Goal: Task Accomplishment & Management: Complete application form

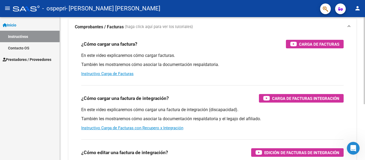
scroll to position [65, 0]
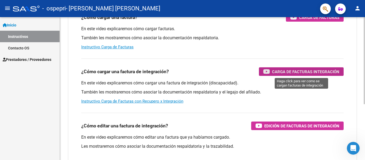
click at [306, 72] on span "Carga de Facturas Integración" at bounding box center [305, 71] width 67 height 7
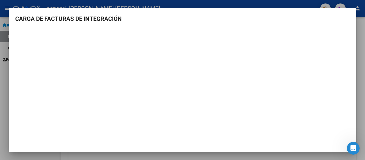
scroll to position [2, 0]
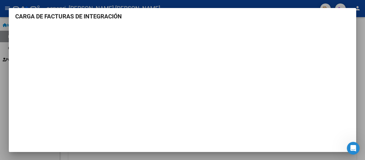
click at [361, 44] on div at bounding box center [182, 80] width 365 height 160
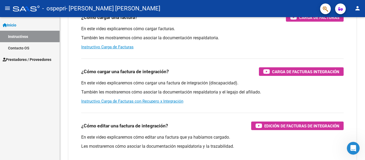
click at [14, 25] on span "Inicio" at bounding box center [10, 25] width 14 height 6
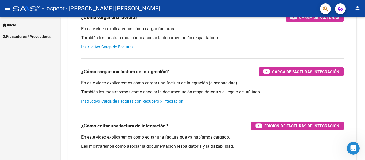
click at [43, 36] on span "Prestadores / Proveedores" at bounding box center [27, 37] width 49 height 6
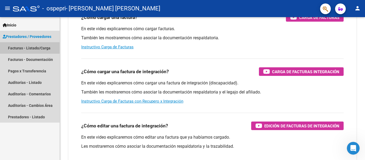
click at [18, 48] on link "Facturas - Listado/Carga" at bounding box center [30, 48] width 60 height 12
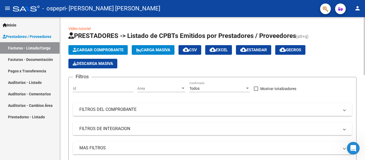
click at [105, 47] on button "Cargar Comprobante" at bounding box center [97, 50] width 59 height 10
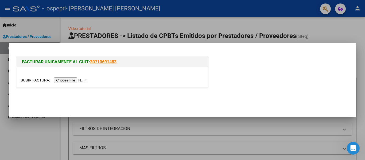
click at [68, 80] on input "file" at bounding box center [55, 81] width 68 height 6
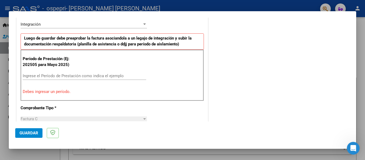
scroll to position [134, 0]
click at [56, 76] on input "Ingrese el Período de Prestación como indica el ejemplo" at bounding box center [85, 75] width 124 height 5
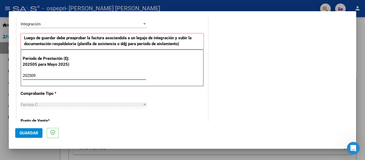
scroll to position [160, 0]
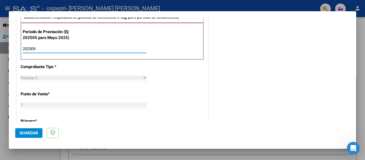
type input "202509"
click at [64, 79] on div "Factura C" at bounding box center [82, 78] width 122 height 5
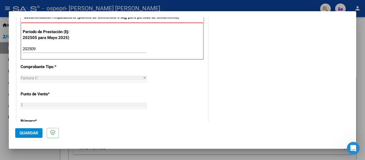
click at [143, 78] on div at bounding box center [144, 77] width 3 height 1
click at [179, 79] on div "CUIT * 23-25308348-4 Ingresar CUIT ANALISIS PRESTADOR [PERSON_NAME] [PERSON_NAM…" at bounding box center [112, 125] width 191 height 403
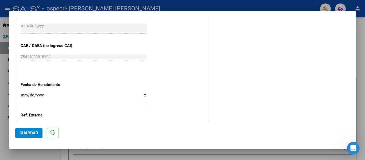
scroll to position [321, 0]
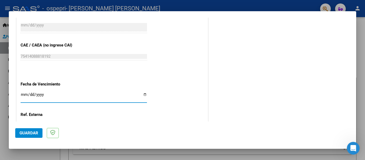
click at [145, 94] on input "Ingresar la fecha" at bounding box center [84, 97] width 127 height 9
type input "[DATE]"
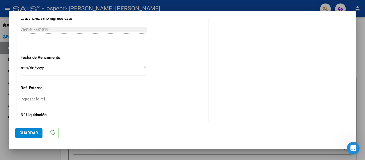
scroll to position [367, 0]
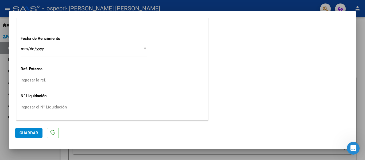
click at [33, 133] on span "Guardar" at bounding box center [29, 133] width 19 height 5
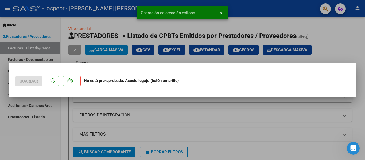
scroll to position [0, 0]
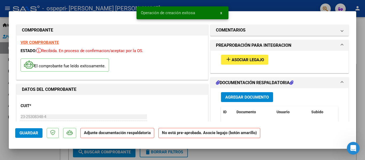
click at [244, 58] on span "Asociar Legajo" at bounding box center [248, 60] width 32 height 5
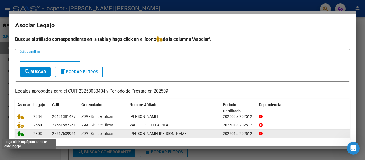
click at [23, 135] on icon at bounding box center [20, 134] width 6 height 6
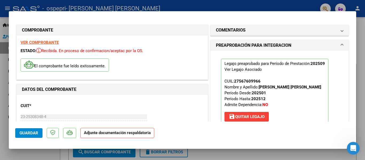
scroll to position [27, 0]
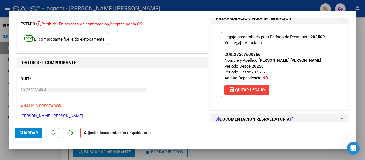
click at [116, 137] on p "Adjunte documentación respaldatoria" at bounding box center [118, 133] width 74 height 10
click at [112, 133] on strong "Adjunte documentación respaldatoria" at bounding box center [117, 133] width 67 height 5
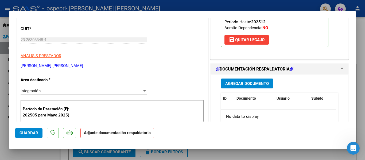
scroll to position [80, 0]
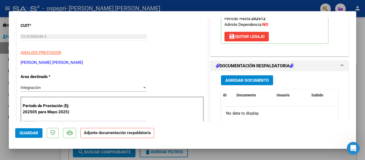
click at [96, 134] on strong "Adjunte documentación respaldatoria" at bounding box center [117, 133] width 67 height 5
click at [256, 79] on span "Agregar Documento" at bounding box center [247, 80] width 44 height 5
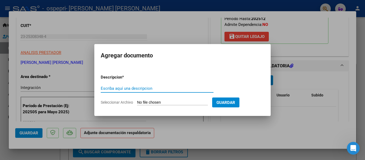
click at [139, 89] on input "Escriba aquí una descripcion" at bounding box center [157, 88] width 113 height 5
type input "p"
type input "Planilla de asistencia ev 2025"
drag, startPoint x: 232, startPoint y: 102, endPoint x: 159, endPoint y: 99, distance: 73.0
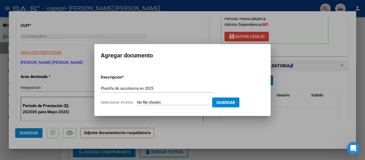
click at [159, 99] on form "Descripcion * Planilla de asistencia ev 2025 Escriba aquí una descripcion Selec…" at bounding box center [183, 89] width 164 height 39
click at [139, 104] on input "Seleccionar Archivo" at bounding box center [172, 102] width 71 height 5
type input "C:\fakepath\[PERSON_NAME] Asia ev [DATE].pdf"
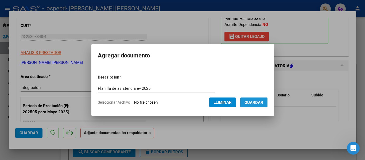
click at [262, 100] on span "Guardar" at bounding box center [254, 102] width 19 height 5
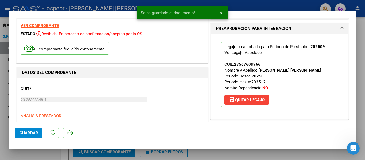
scroll to position [0, 0]
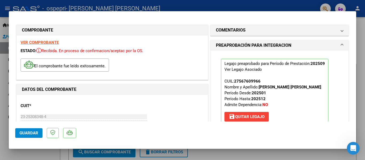
click at [361, 36] on div at bounding box center [182, 80] width 365 height 160
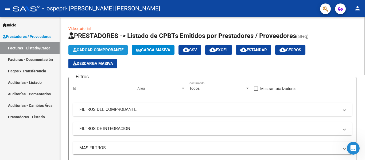
click at [100, 49] on span "Cargar Comprobante" at bounding box center [98, 50] width 51 height 5
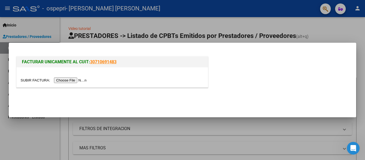
click at [80, 82] on input "file" at bounding box center [55, 81] width 68 height 6
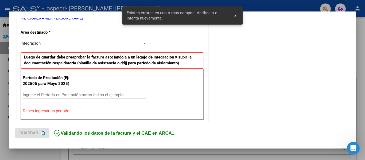
scroll to position [124, 0]
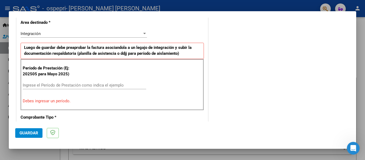
click at [73, 86] on input "Ingrese el Período de Prestación como indica el ejemplo" at bounding box center [85, 85] width 124 height 5
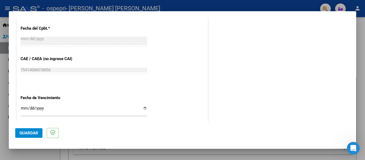
scroll to position [338, 0]
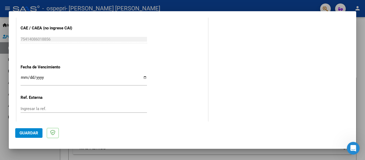
type input "202509"
click at [143, 77] on input "Ingresar la fecha" at bounding box center [84, 79] width 127 height 9
type input "[DATE]"
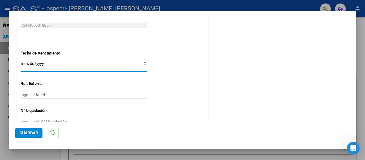
scroll to position [367, 0]
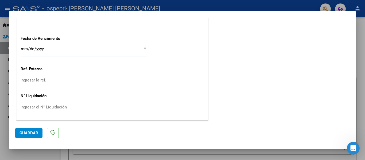
click at [33, 137] on button "Guardar" at bounding box center [28, 133] width 27 height 10
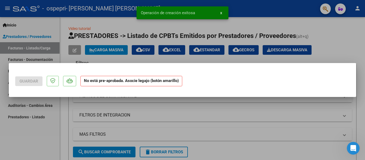
scroll to position [0, 0]
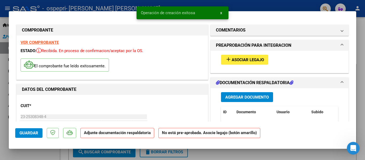
click at [246, 60] on span "Asociar Legajo" at bounding box center [248, 60] width 32 height 5
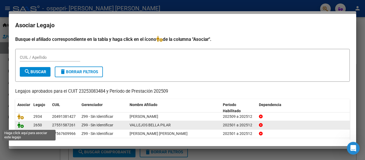
click at [21, 125] on icon at bounding box center [20, 125] width 6 height 6
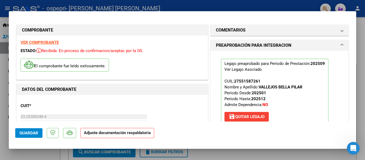
click at [124, 135] on p "Adjunte documentación respaldatoria" at bounding box center [118, 133] width 74 height 10
click at [116, 136] on p "Adjunte documentación respaldatoria" at bounding box center [118, 133] width 74 height 10
click at [125, 134] on strong "Adjunte documentación respaldatoria" at bounding box center [117, 133] width 67 height 5
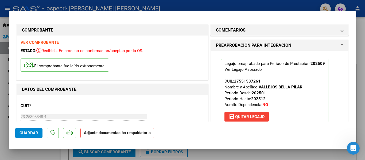
click at [262, 46] on h1 "PREAPROBACIÓN PARA INTEGRACION" at bounding box center [253, 45] width 75 height 6
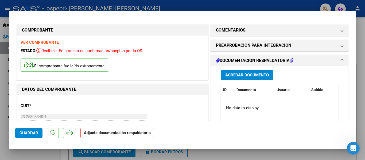
click at [245, 75] on span "Agregar Documento" at bounding box center [247, 75] width 44 height 5
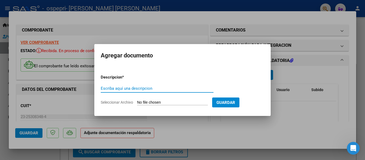
click at [127, 86] on div "Escriba aquí una descripcion" at bounding box center [157, 89] width 113 height 8
type input "Planilla asistencia EV [DATE]"
click at [167, 102] on input "Seleccionar Archivo" at bounding box center [172, 102] width 71 height 5
type input "C:\fakepath\[PERSON_NAME] Asist ev [DATE].pdf"
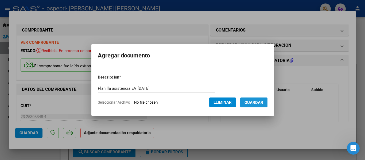
click at [259, 103] on span "Guardar" at bounding box center [254, 102] width 19 height 5
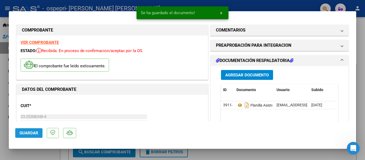
click at [31, 133] on span "Guardar" at bounding box center [29, 133] width 19 height 5
click at [220, 13] on button "x" at bounding box center [221, 13] width 10 height 10
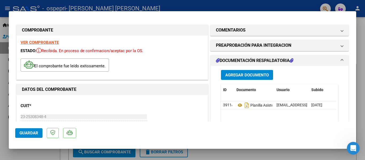
click at [361, 58] on div at bounding box center [182, 80] width 365 height 160
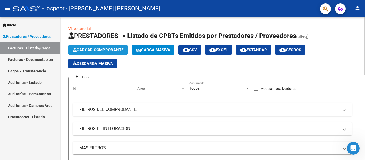
click at [94, 49] on span "Cargar Comprobante" at bounding box center [98, 50] width 51 height 5
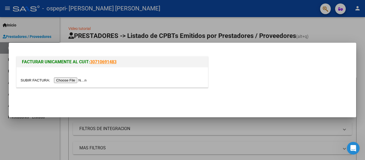
click at [76, 82] on input "file" at bounding box center [55, 81] width 68 height 6
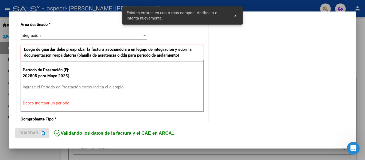
scroll to position [134, 0]
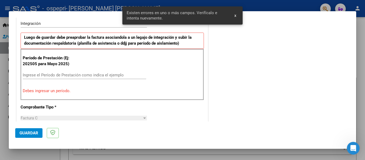
click at [237, 14] on button "x" at bounding box center [235, 16] width 10 height 10
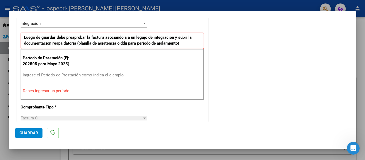
click at [70, 75] on input "Ingrese el Período de Prestación como indica el ejemplo" at bounding box center [85, 75] width 124 height 5
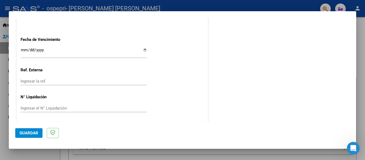
scroll to position [367, 0]
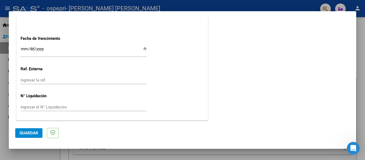
type input "202509"
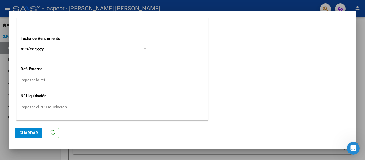
click at [51, 49] on input "Ingresar la fecha" at bounding box center [84, 51] width 127 height 9
click at [145, 49] on input "Ingresar la fecha" at bounding box center [84, 51] width 127 height 9
type input "[DATE]"
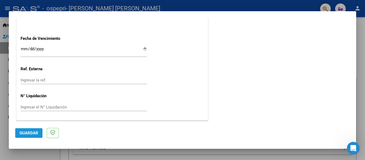
click at [35, 134] on span "Guardar" at bounding box center [29, 133] width 19 height 5
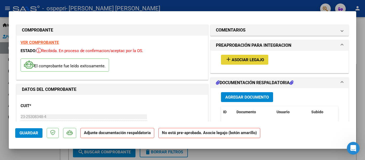
click at [254, 61] on span "Asociar Legajo" at bounding box center [248, 60] width 32 height 5
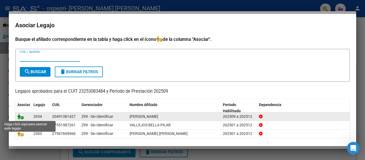
click at [22, 117] on icon at bounding box center [20, 117] width 6 height 6
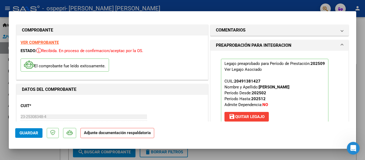
click at [119, 134] on strong "Adjunte documentación respaldatoria" at bounding box center [117, 133] width 67 height 5
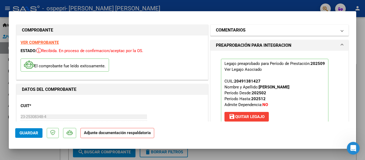
click at [240, 32] on h1 "COMENTARIOS" at bounding box center [231, 30] width 30 height 6
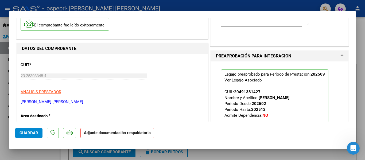
scroll to position [80, 0]
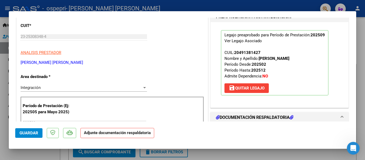
click at [240, 117] on h1 "DOCUMENTACIÓN RESPALDATORIA" at bounding box center [255, 117] width 78 height 6
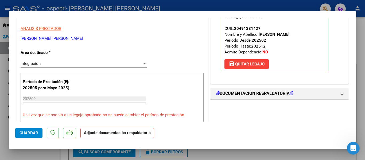
scroll to position [134, 0]
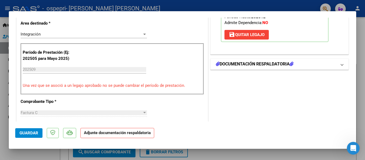
click at [341, 66] on span at bounding box center [342, 64] width 2 height 6
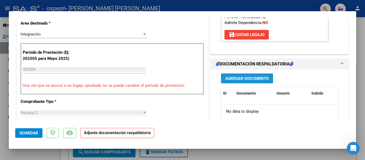
click at [258, 77] on span "Agregar Documento" at bounding box center [247, 78] width 44 height 5
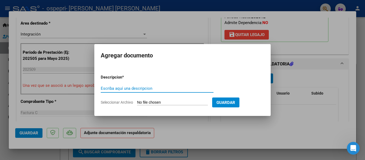
click at [148, 88] on input "Escriba aquí una descripcion" at bounding box center [157, 88] width 113 height 5
type input "Planilla asistencia ev [DATE]"
click at [159, 101] on input "Seleccionar Archivo" at bounding box center [172, 102] width 71 height 5
type input "C:\fakepath\[PERSON_NAME] asist ev [DATE].pdf"
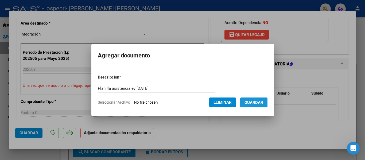
click at [257, 102] on span "Guardar" at bounding box center [254, 102] width 19 height 5
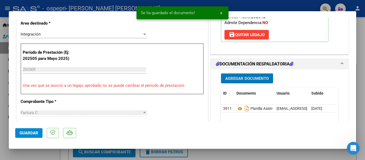
click at [28, 132] on span "Guardar" at bounding box center [29, 133] width 19 height 5
click at [221, 13] on span "x" at bounding box center [221, 12] width 2 height 5
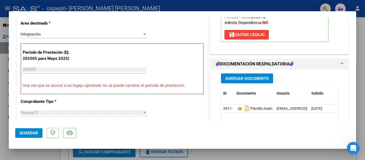
click at [360, 49] on div at bounding box center [182, 80] width 365 height 160
type input "$ 0,00"
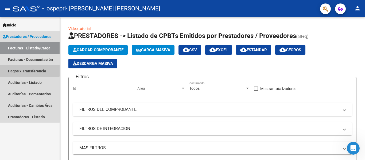
click at [16, 70] on link "Pagos x Transferencia" at bounding box center [30, 71] width 60 height 12
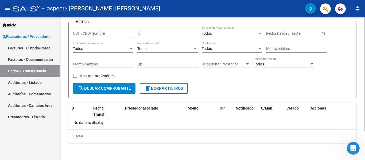
scroll to position [9, 0]
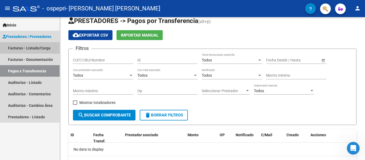
click at [25, 47] on link "Facturas - Listado/Carga" at bounding box center [30, 48] width 60 height 12
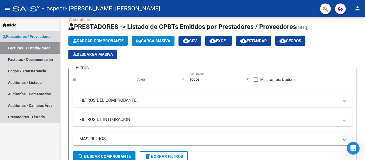
click at [28, 34] on span "Prestadores / Proveedores" at bounding box center [27, 37] width 49 height 6
